Goal: Task Accomplishment & Management: Manage account settings

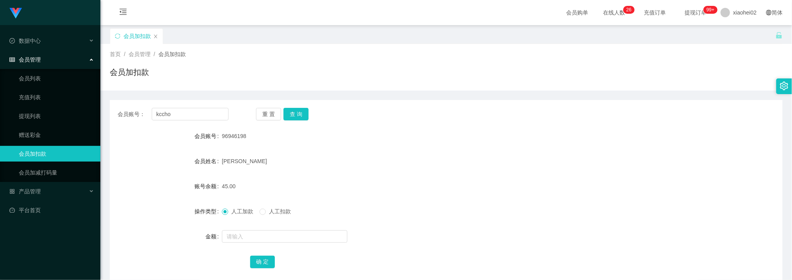
type input "kccho"
click at [291, 116] on button "查 询" at bounding box center [296, 114] width 25 height 13
click at [246, 241] on input "text" at bounding box center [284, 236] width 125 height 13
type input "100"
drag, startPoint x: 265, startPoint y: 264, endPoint x: 250, endPoint y: 251, distance: 19.7
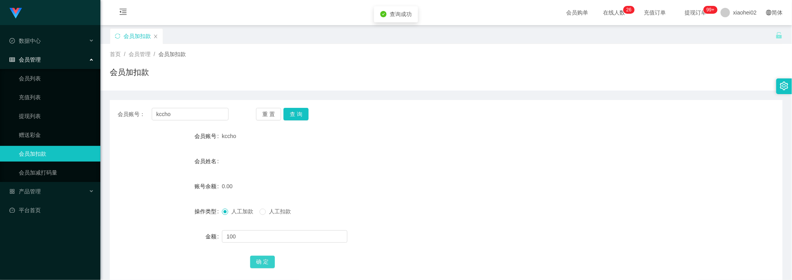
click at [266, 264] on button "确 定" at bounding box center [262, 262] width 25 height 13
drag, startPoint x: 436, startPoint y: 182, endPoint x: 486, endPoint y: 155, distance: 57.4
click at [438, 182] on div "100.00" at bounding box center [418, 186] width 393 height 16
click at [188, 115] on input "kccho" at bounding box center [190, 114] width 77 height 13
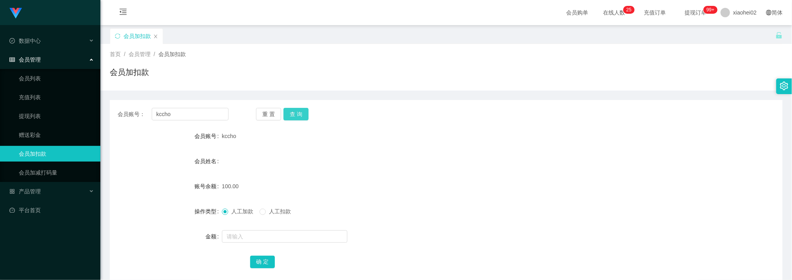
click at [300, 113] on button "查 询" at bounding box center [296, 114] width 25 height 13
click at [256, 241] on input "text" at bounding box center [284, 236] width 125 height 13
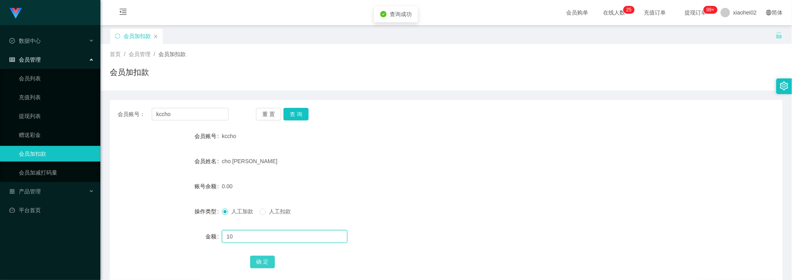
type input "10"
click at [254, 258] on button "确 定" at bounding box center [262, 262] width 25 height 13
click at [449, 199] on form "会员账号 kccho 会员姓名 cho khai cheng 账号余额 10.00 操作类型 人工加款 人工扣款 金额 确 定" at bounding box center [446, 198] width 673 height 141
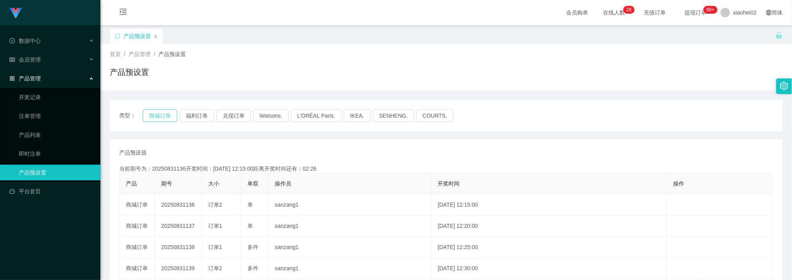
click at [159, 118] on button "商城订单" at bounding box center [160, 115] width 35 height 13
click at [379, 178] on th "操作员" at bounding box center [350, 183] width 163 height 21
drag, startPoint x: 333, startPoint y: 164, endPoint x: 266, endPoint y: 108, distance: 87.5
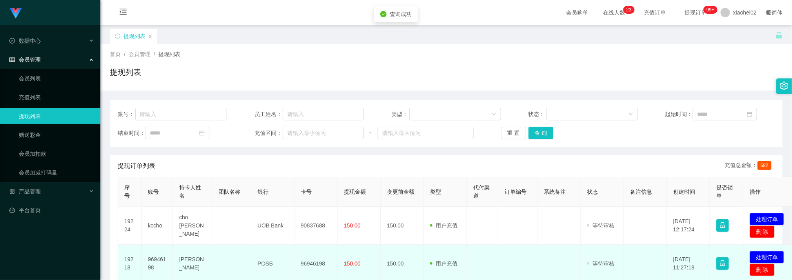
scroll to position [118, 0]
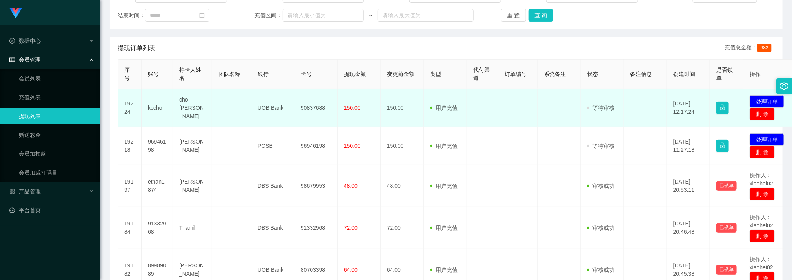
click at [310, 108] on td "90837688" at bounding box center [315, 108] width 43 height 38
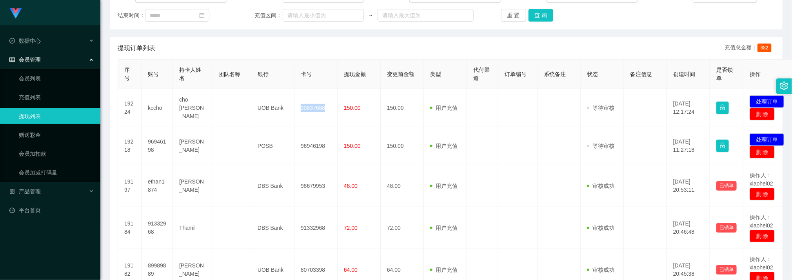
copy td "90837688"
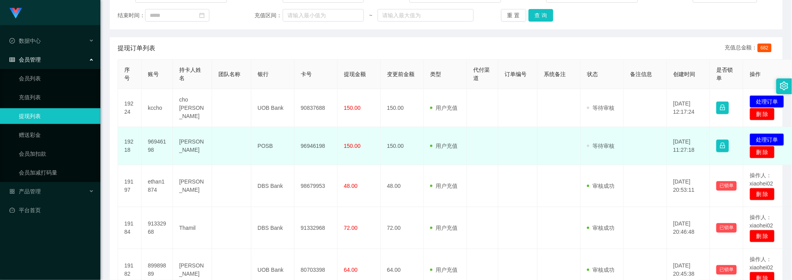
click at [314, 145] on td "96946198" at bounding box center [315, 146] width 43 height 38
copy td "96946198"
click at [369, 145] on td "150.00" at bounding box center [359, 146] width 43 height 38
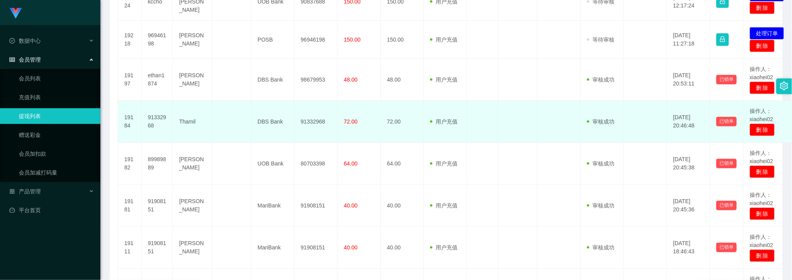
scroll to position [235, 0]
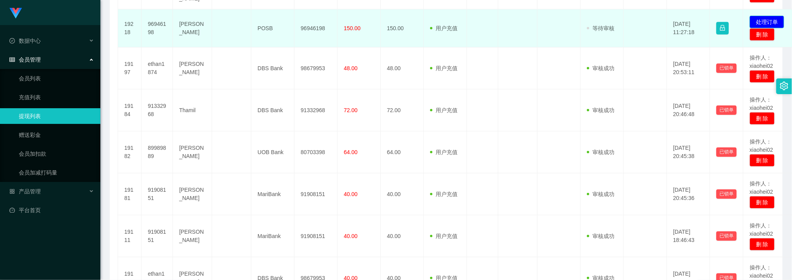
click at [766, 22] on button "处理订单" at bounding box center [767, 22] width 35 height 13
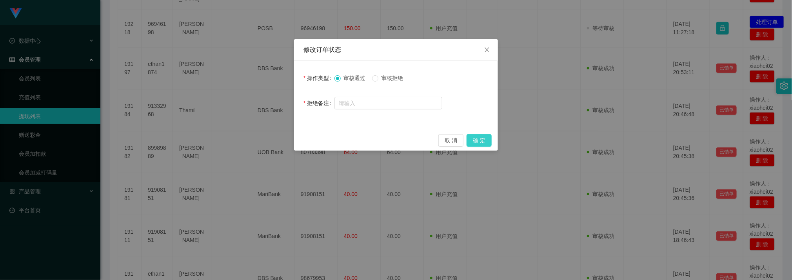
click at [478, 140] on button "确 定" at bounding box center [479, 140] width 25 height 13
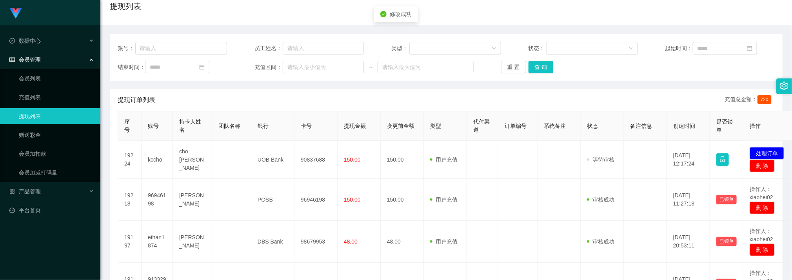
scroll to position [59, 0]
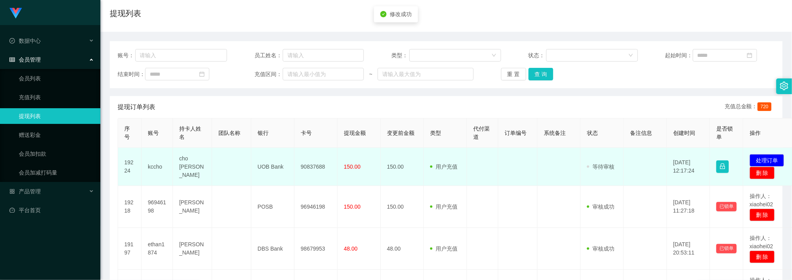
click at [316, 166] on td "90837688" at bounding box center [315, 167] width 43 height 38
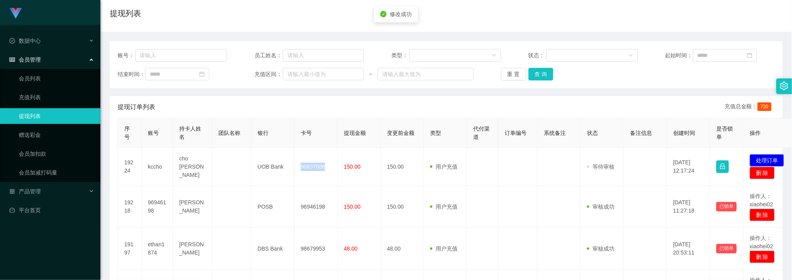
copy td "90837688"
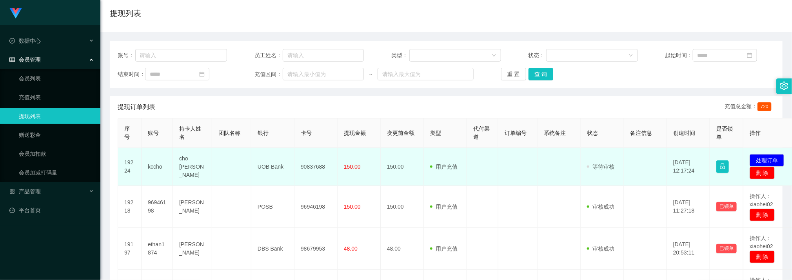
click at [494, 183] on td at bounding box center [482, 167] width 31 height 38
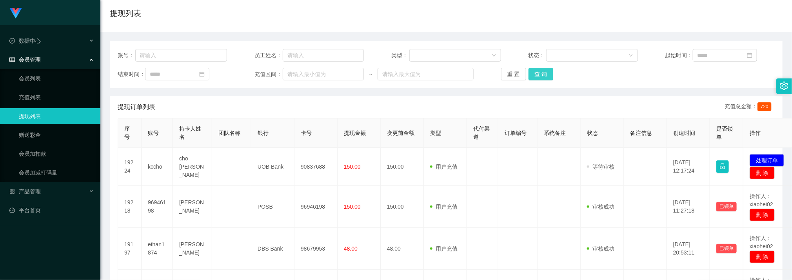
click at [543, 75] on button "查 询" at bounding box center [541, 74] width 25 height 13
drag, startPoint x: 545, startPoint y: 76, endPoint x: 603, endPoint y: 95, distance: 61.8
click at [544, 76] on button "查 询" at bounding box center [541, 74] width 25 height 13
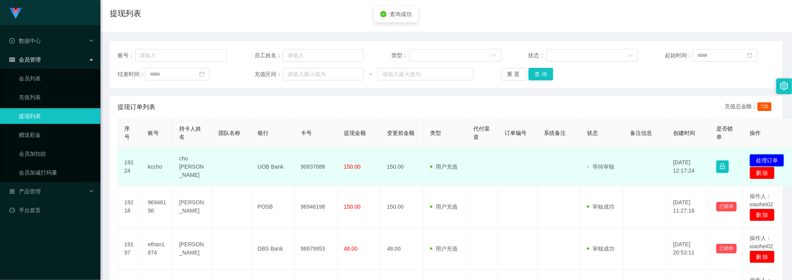
click at [765, 161] on button "处理订单" at bounding box center [767, 160] width 35 height 13
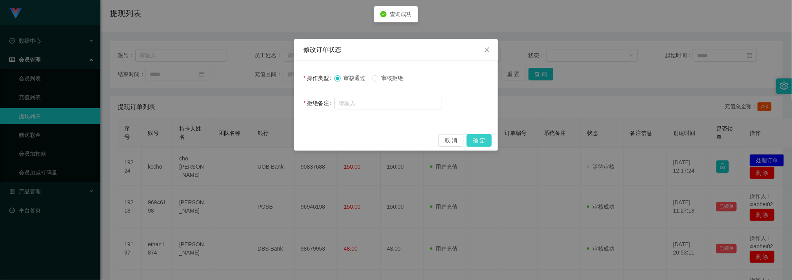
click at [476, 139] on button "确 定" at bounding box center [479, 140] width 25 height 13
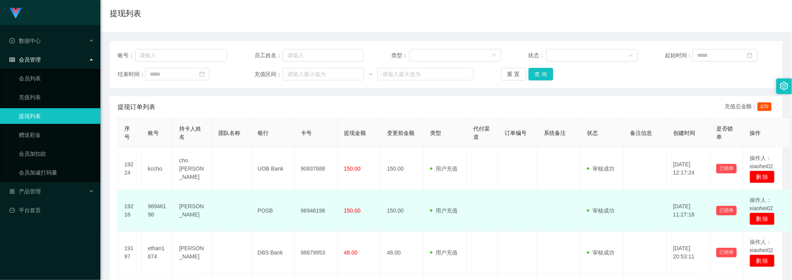
click at [270, 206] on td "POSB" at bounding box center [272, 211] width 43 height 42
